Goal: Book appointment/travel/reservation

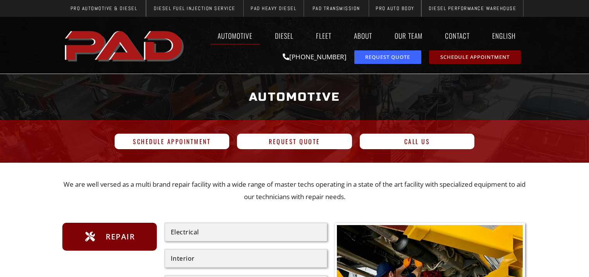
scroll to position [67, 0]
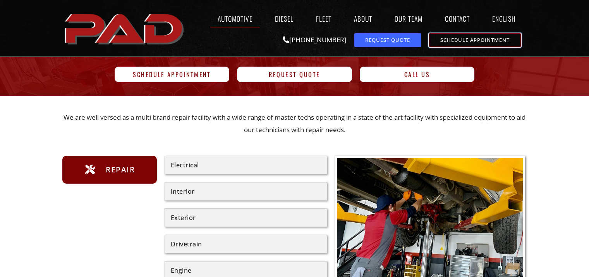
click at [499, 47] on link "Schedule Appointment" at bounding box center [475, 40] width 92 height 14
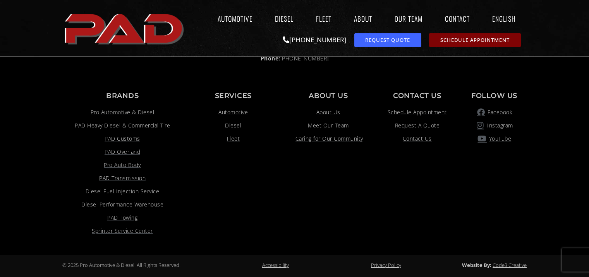
scroll to position [1018, 0]
click at [320, 51] on div "Automotive Diesel Fleet About Our Team Contact English Español Automotive Diese…" at bounding box center [357, 28] width 339 height 45
click at [463, 47] on link "Schedule Appointment" at bounding box center [475, 40] width 92 height 14
